Goal: Task Accomplishment & Management: Use online tool/utility

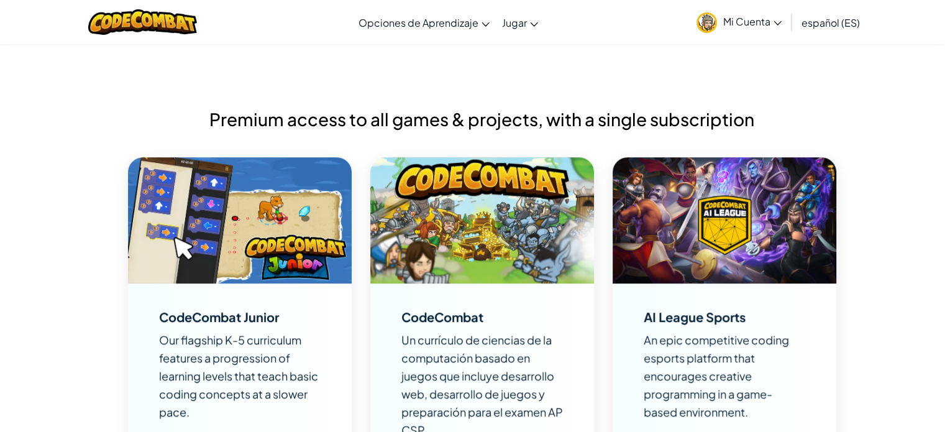
scroll to position [745, 0]
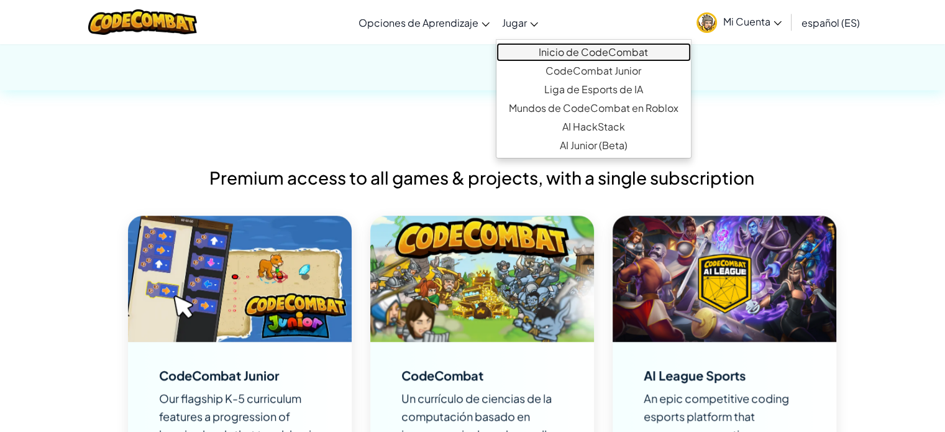
click at [608, 55] on link "Inicio de CodeCombat" at bounding box center [593, 52] width 194 height 19
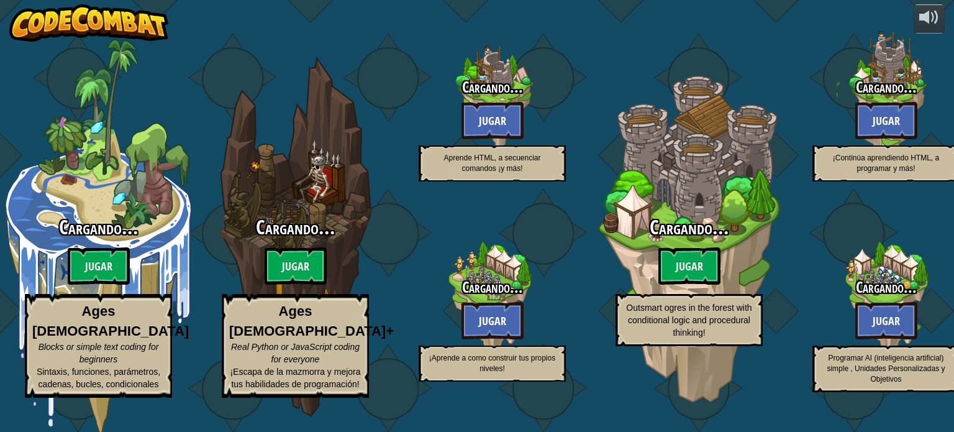
select select "es-ES"
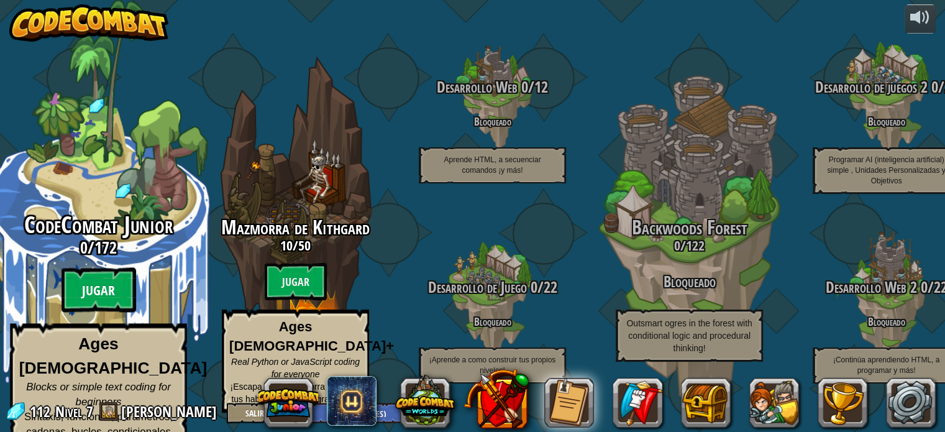
click at [112, 294] on btn "Jugar" at bounding box center [98, 290] width 75 height 45
select select "es-ES"
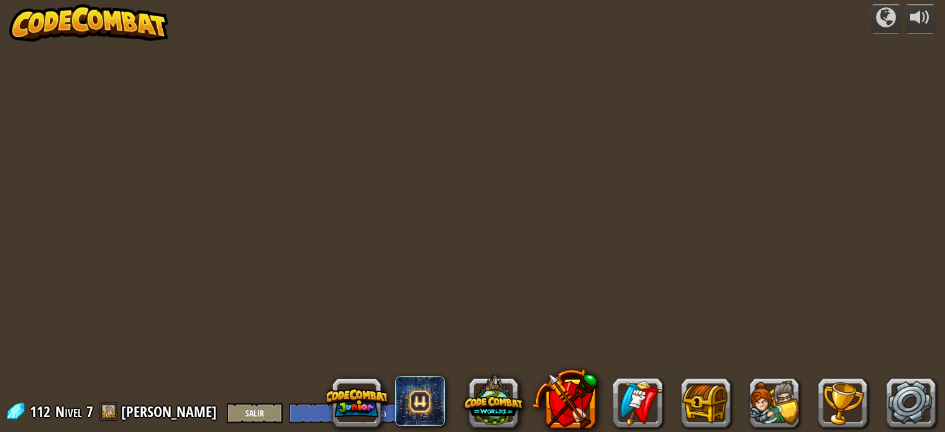
select select "es-ES"
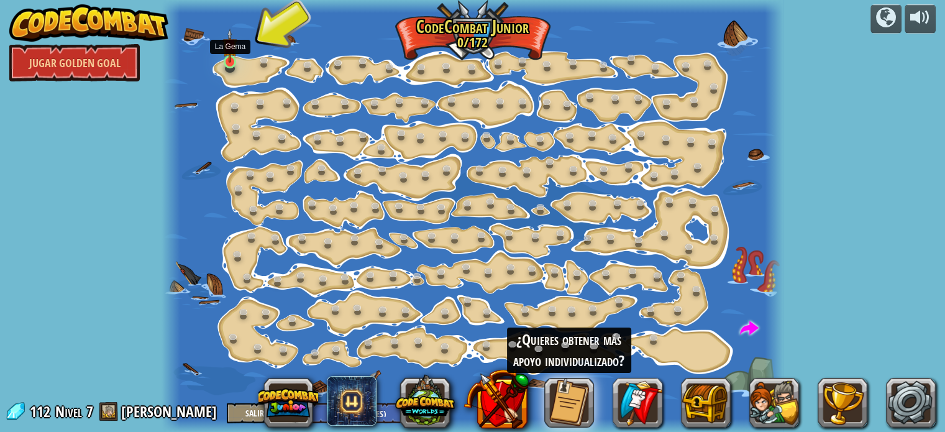
click at [233, 57] on img at bounding box center [229, 46] width 15 height 34
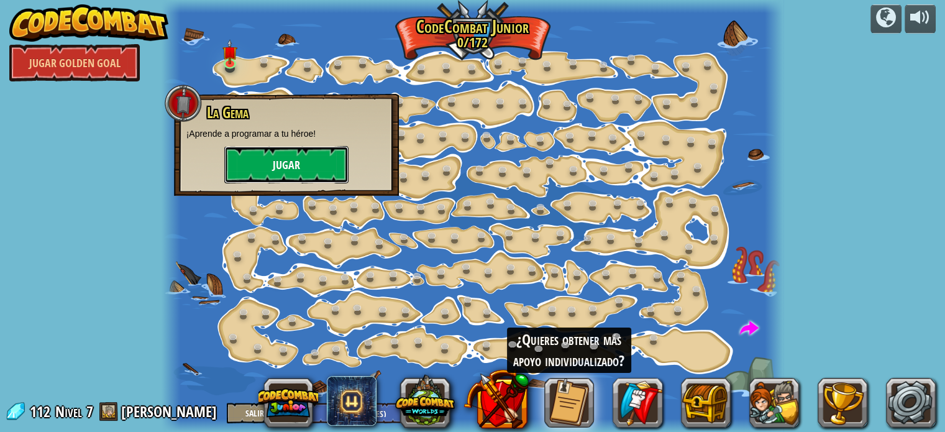
click at [276, 171] on button "Jugar" at bounding box center [286, 164] width 124 height 37
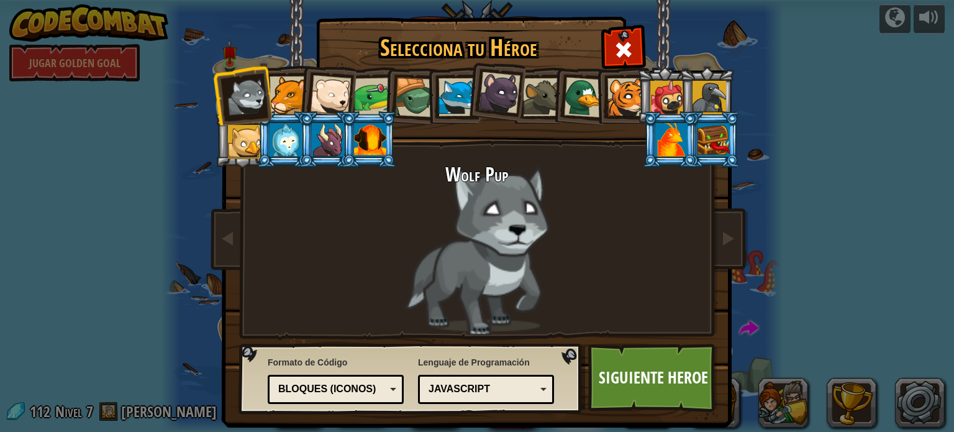
click at [278, 86] on div at bounding box center [289, 95] width 38 height 38
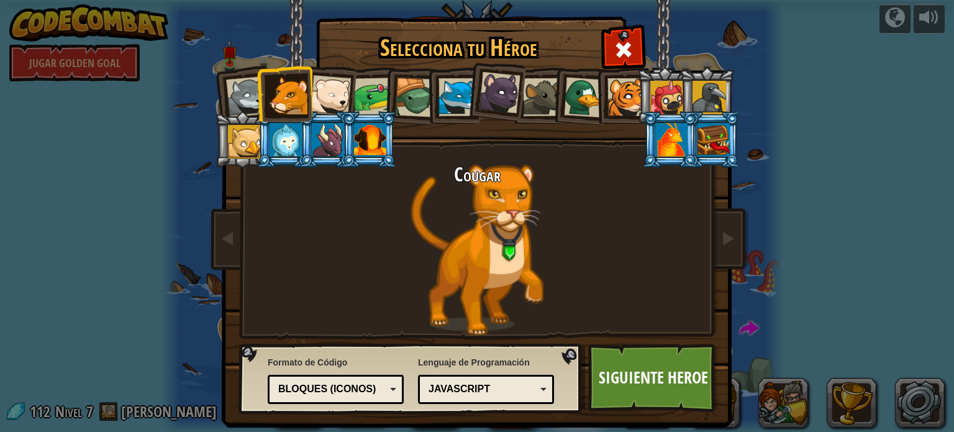
click at [315, 90] on div at bounding box center [330, 95] width 41 height 41
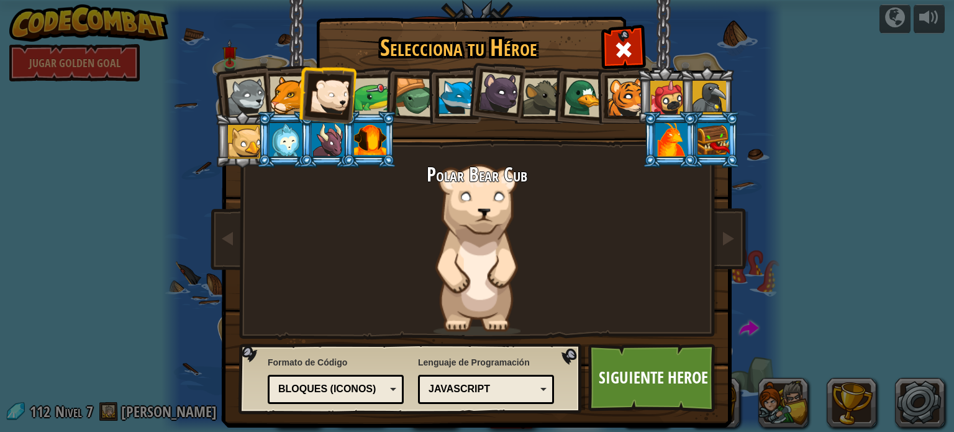
click at [320, 94] on div at bounding box center [330, 95] width 41 height 41
click at [274, 84] on div at bounding box center [289, 95] width 38 height 38
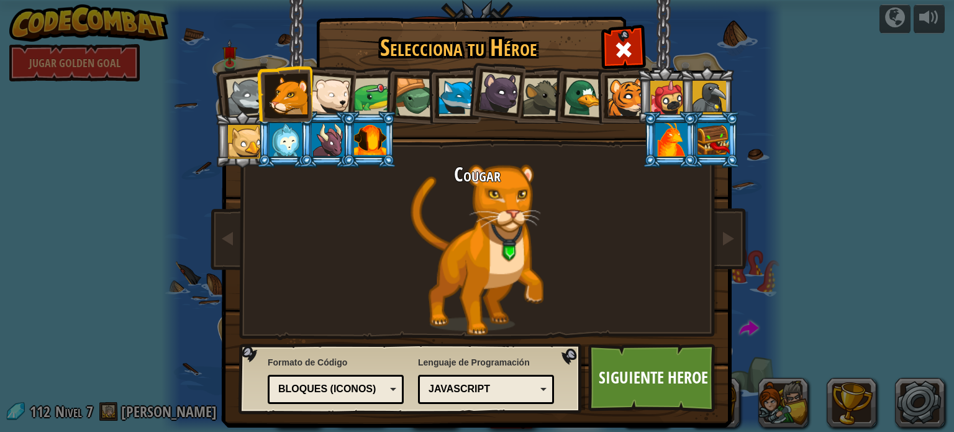
click at [248, 93] on div at bounding box center [246, 96] width 41 height 41
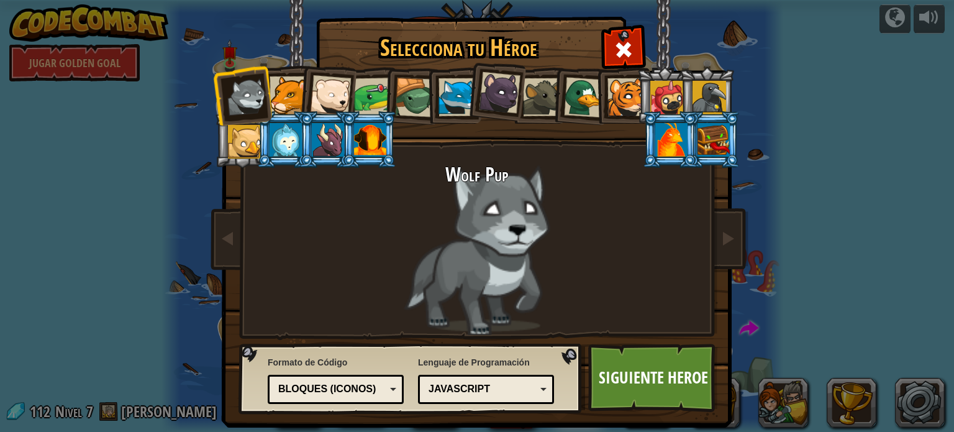
click at [474, 389] on div "JavaScript" at bounding box center [481, 389] width 107 height 14
click at [560, 20] on div "Selecciona tu Héroe 112 [PERSON_NAME] Pup Cougar Polar Bear Cub Frog Tortuga Bl…" at bounding box center [476, 19] width 509 height 1
click at [455, 384] on div "JavaScript" at bounding box center [481, 389] width 107 height 14
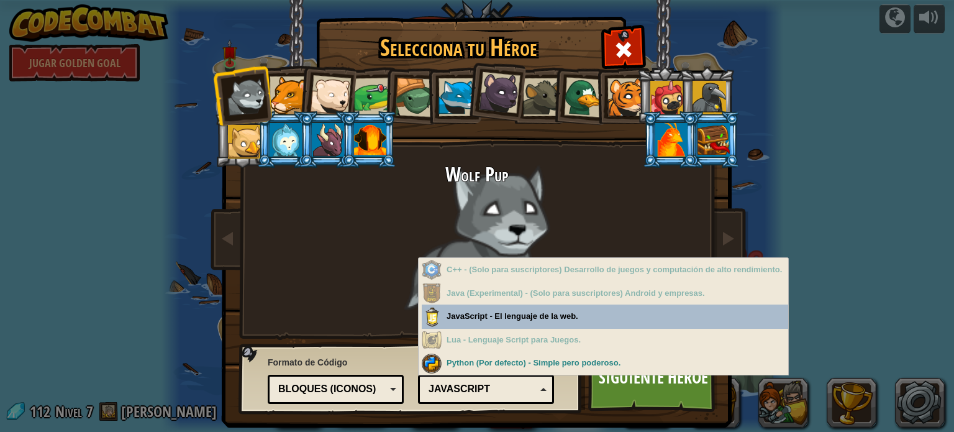
click at [531, 20] on div "Selecciona tu Héroe 112 [PERSON_NAME] Pup Cougar Polar Bear Cub Frog Tortuga Bl…" at bounding box center [476, 19] width 509 height 1
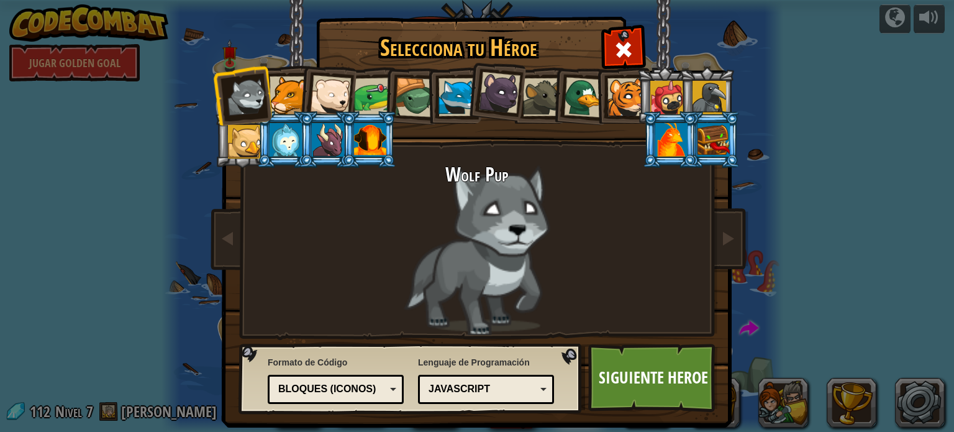
click at [373, 389] on div "Bloques (iconos)" at bounding box center [331, 389] width 107 height 14
click at [641, 384] on link "Siguiente Heroe" at bounding box center [653, 377] width 130 height 68
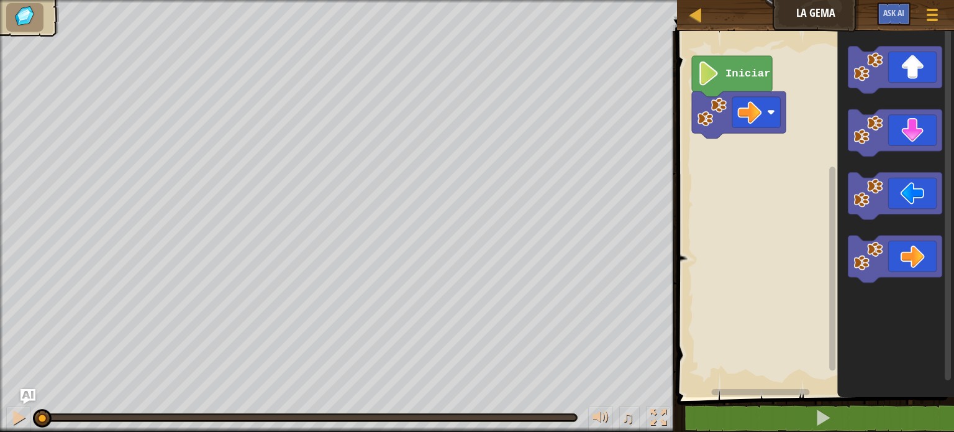
click at [722, 77] on icon "Espacio de trabajo de Blockly" at bounding box center [732, 76] width 80 height 41
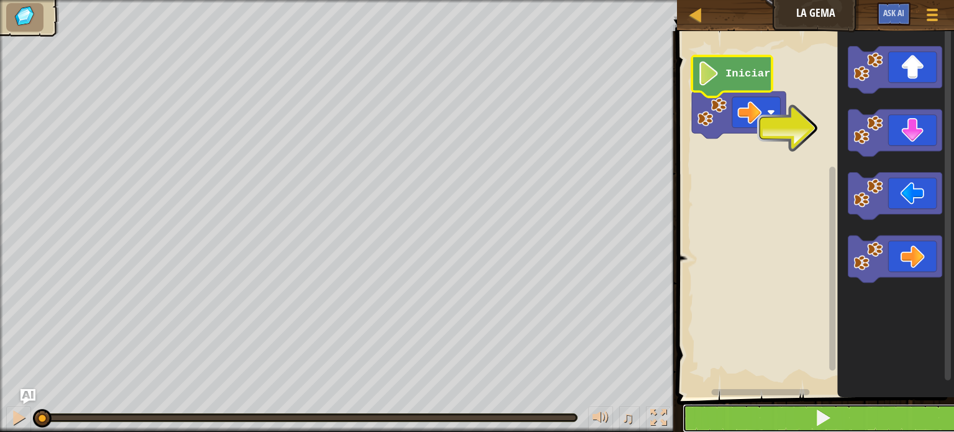
click at [815, 413] on span at bounding box center [822, 417] width 17 height 17
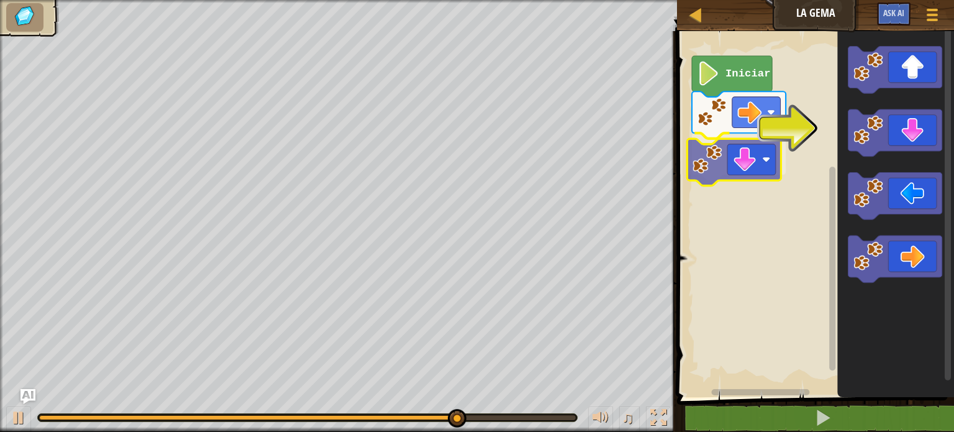
click at [730, 166] on div "Iniciar" at bounding box center [813, 211] width 281 height 372
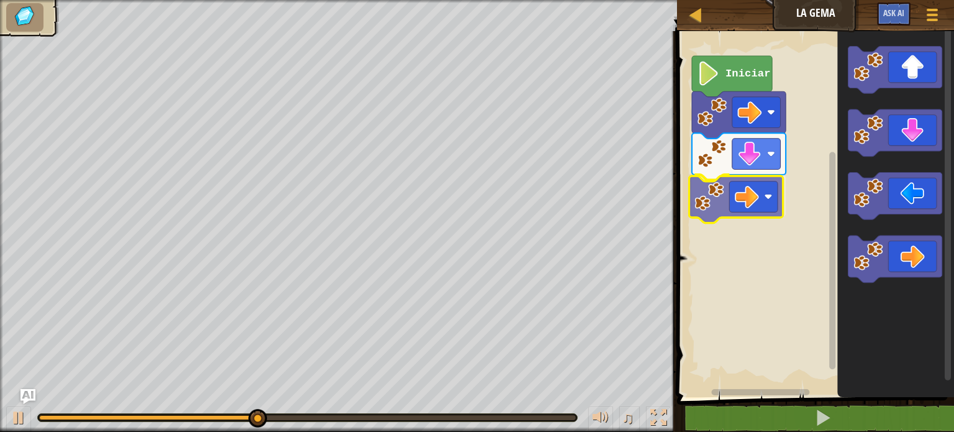
click at [735, 197] on div "Iniciar" at bounding box center [813, 211] width 281 height 372
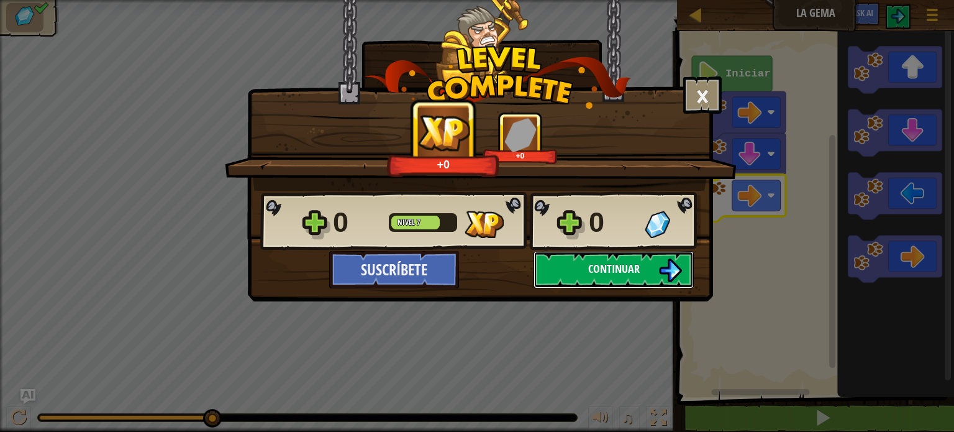
click at [571, 268] on button "Continuar" at bounding box center [613, 269] width 160 height 37
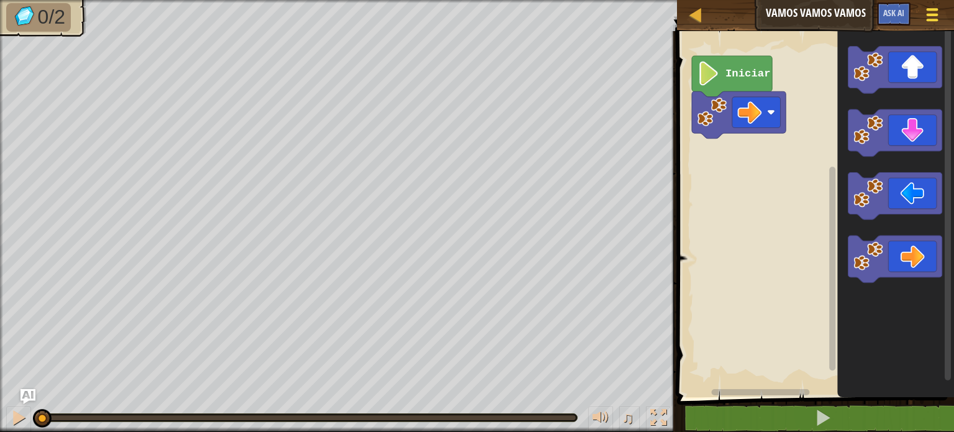
click at [934, 12] on div at bounding box center [931, 15] width 17 height 18
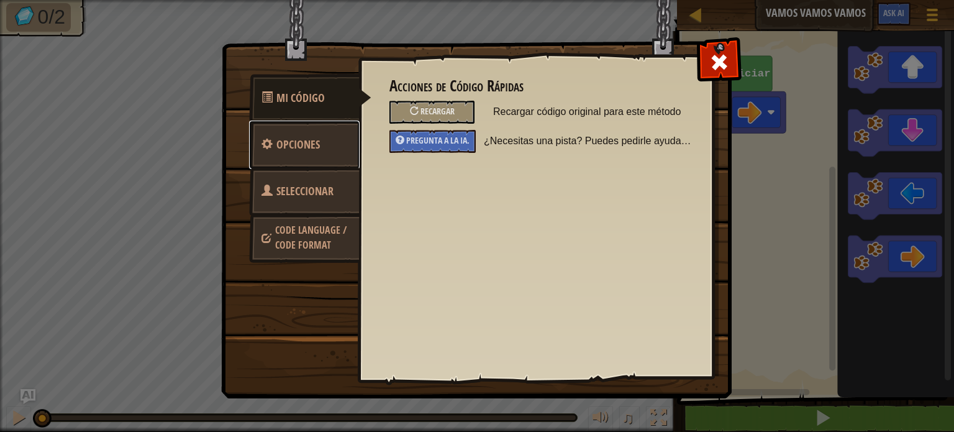
click at [312, 138] on span "Opciones" at bounding box center [297, 145] width 43 height 16
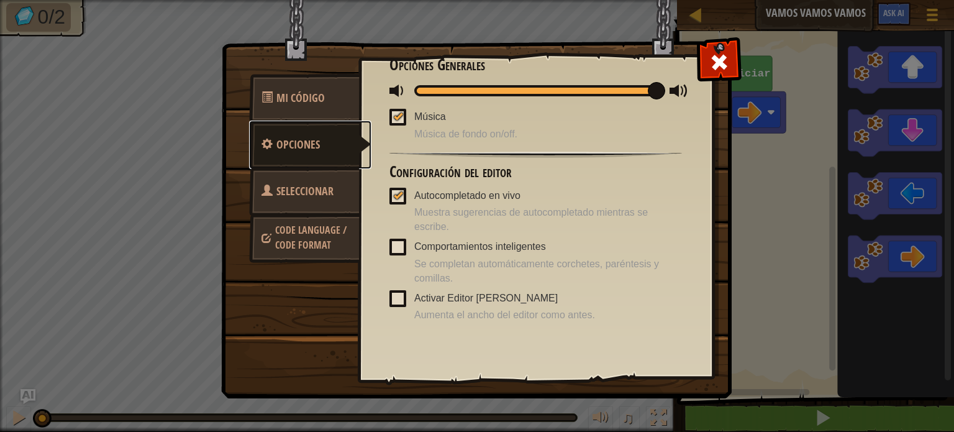
scroll to position [30, 0]
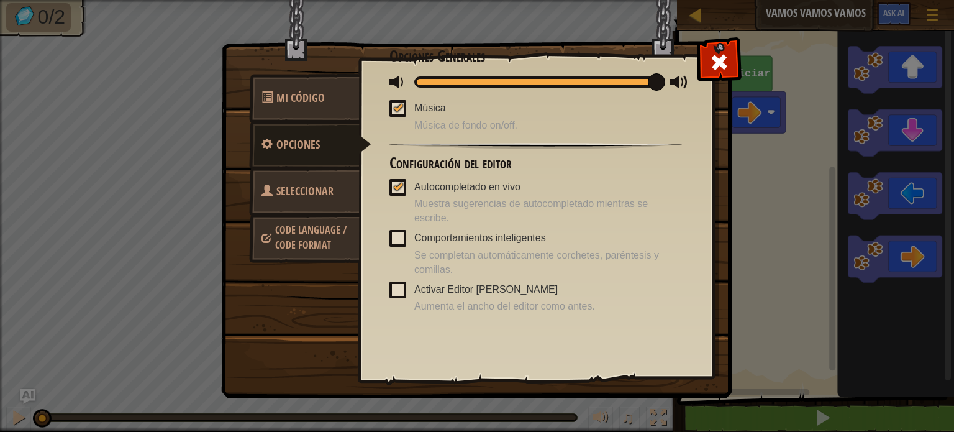
click at [319, 235] on span "Code Language / Code Format" at bounding box center [310, 237] width 71 height 29
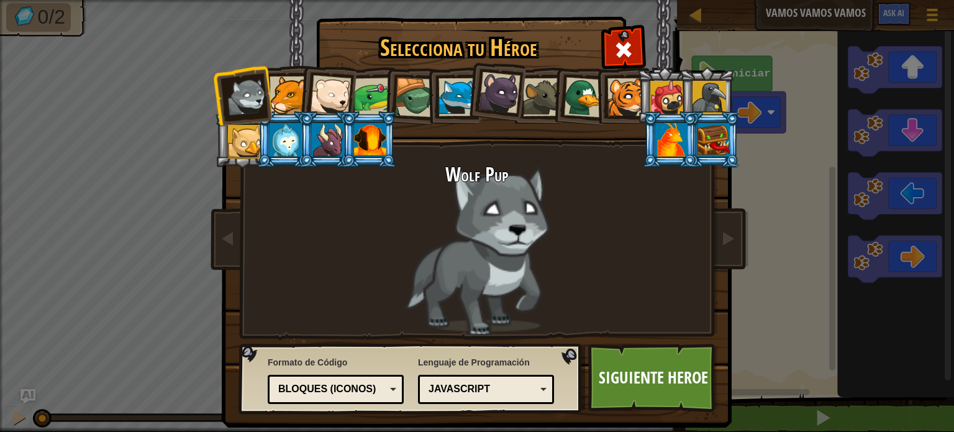
click at [353, 395] on div "Bloques (iconos)" at bounding box center [336, 388] width 120 height 19
click at [628, 374] on link "Siguiente Heroe" at bounding box center [653, 377] width 130 height 68
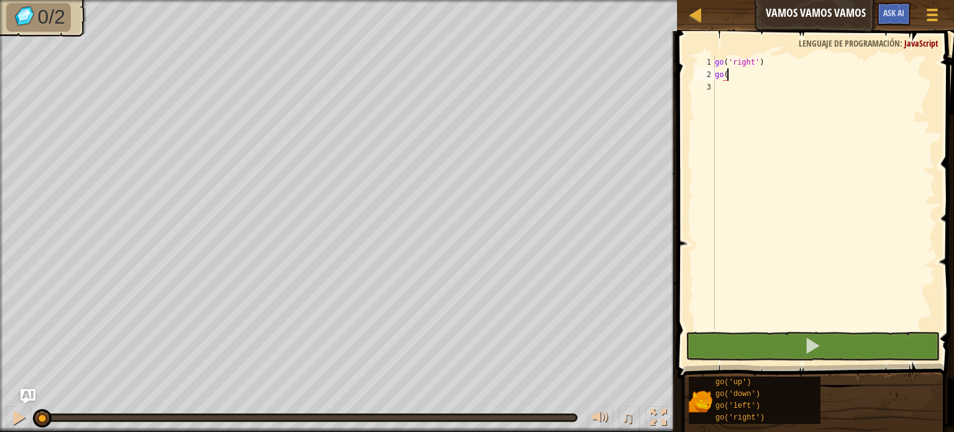
scroll to position [6, 0]
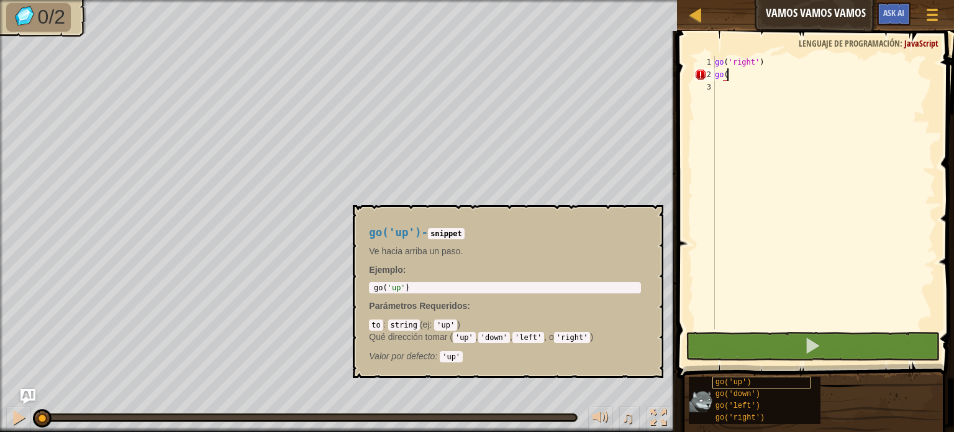
type textarea "go("
click at [740, 383] on span "go('up')" at bounding box center [733, 382] width 36 height 9
click at [732, 384] on span "go('up')" at bounding box center [733, 382] width 36 height 9
copy span "go('up')"
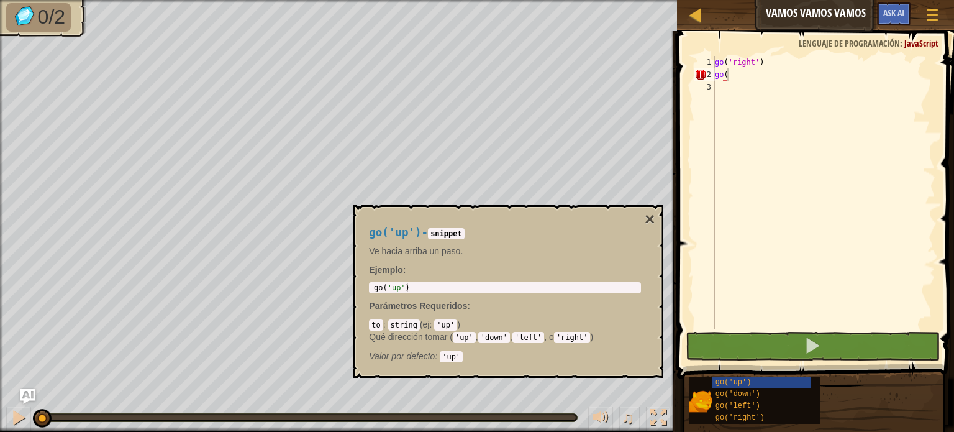
click at [732, 88] on div "go ( 'right' ) go (" at bounding box center [823, 205] width 223 height 298
click at [738, 74] on div "go ( 'right' ) go (" at bounding box center [823, 205] width 223 height 298
type textarea "go('"
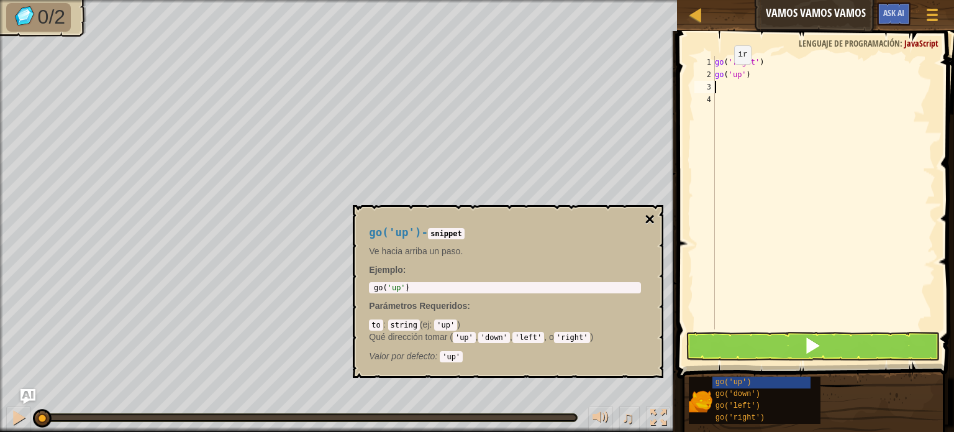
click at [649, 219] on button "×" at bounding box center [650, 219] width 10 height 17
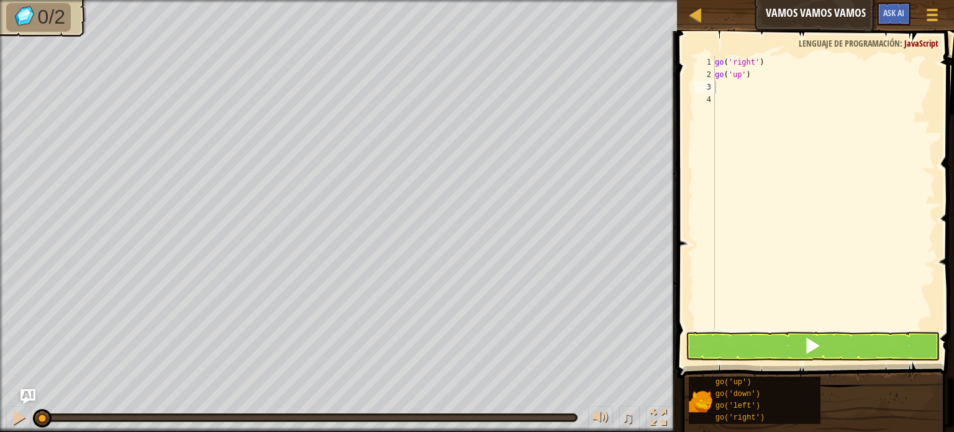
click at [756, 99] on div "go ( 'right' ) go ( 'up' )" at bounding box center [823, 205] width 223 height 298
click at [750, 83] on div "go ( 'right' ) go ( 'up' )" at bounding box center [823, 205] width 223 height 298
type textarea "go"
click at [753, 347] on button at bounding box center [813, 346] width 254 height 29
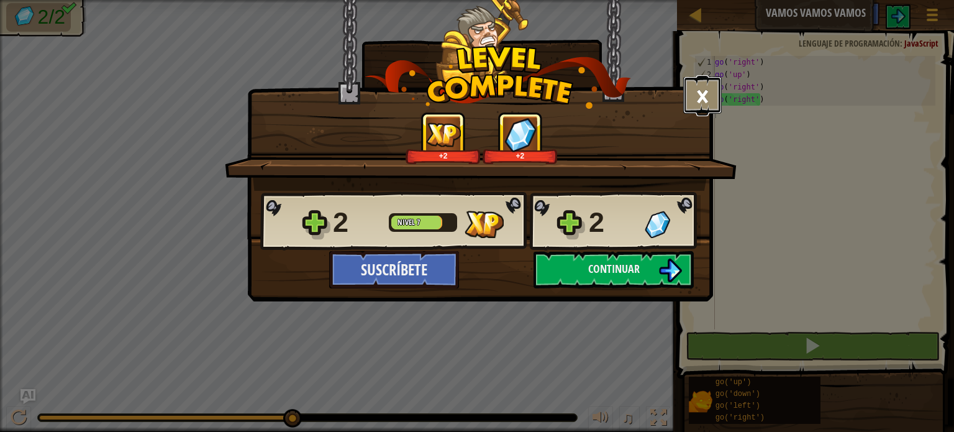
click at [709, 89] on button "×" at bounding box center [702, 94] width 39 height 37
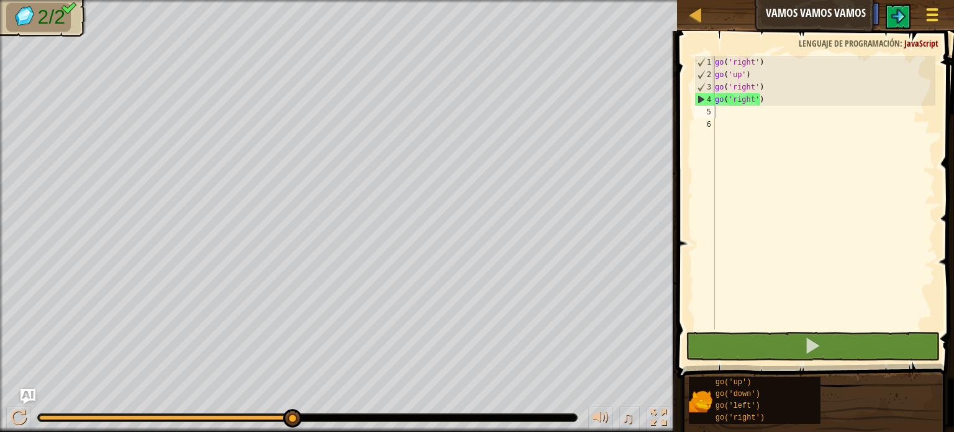
click at [930, 16] on span at bounding box center [933, 15] width 12 height 2
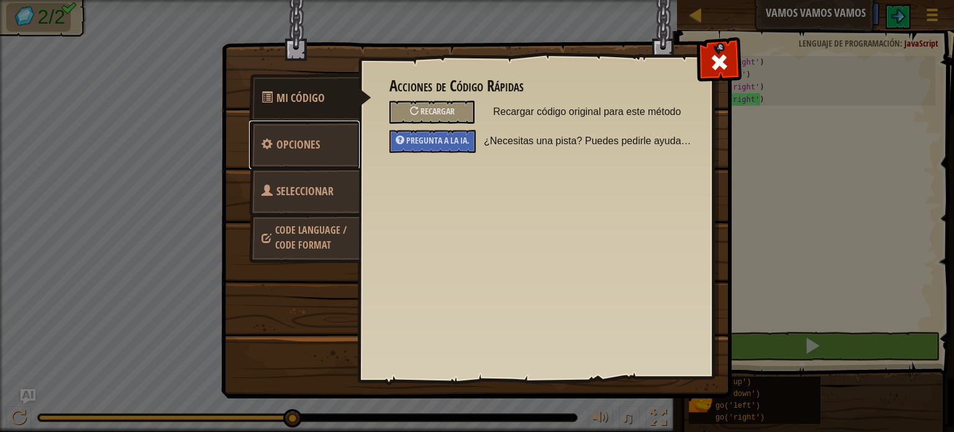
click at [327, 147] on link "Opciones" at bounding box center [304, 144] width 111 height 48
